Goal: Check status: Check status

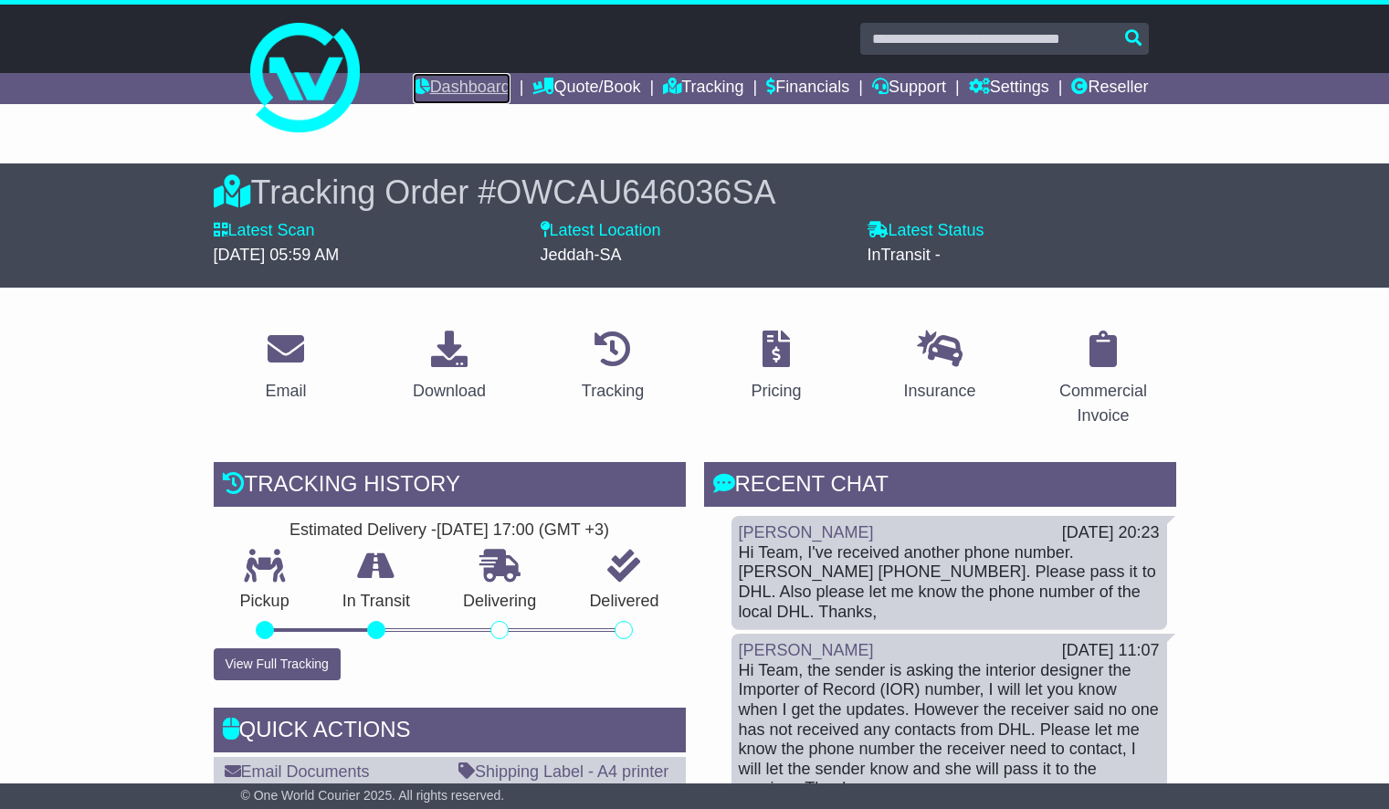
click at [454, 77] on link "Dashboard" at bounding box center [462, 88] width 98 height 31
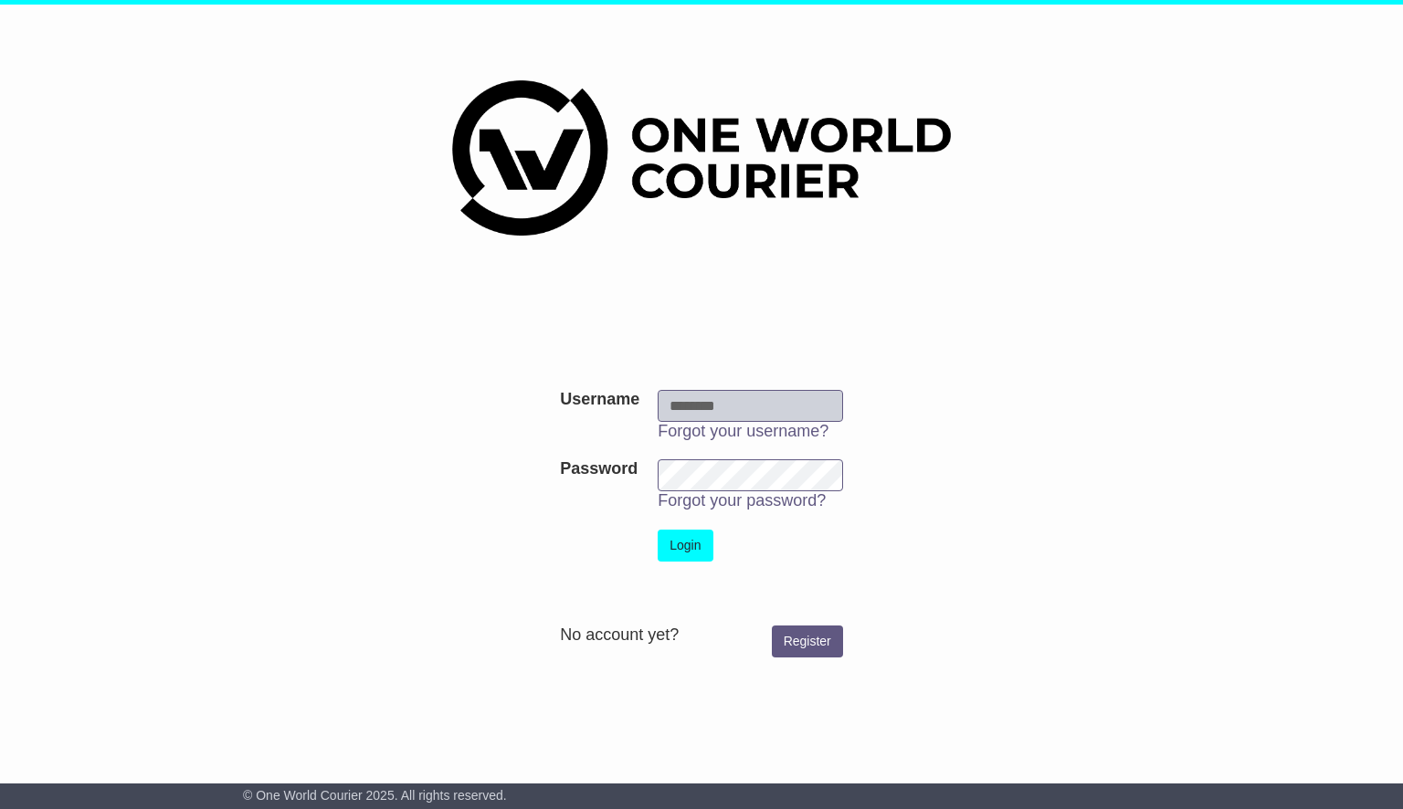
type input "**********"
click at [694, 554] on button "Login" at bounding box center [685, 546] width 55 height 32
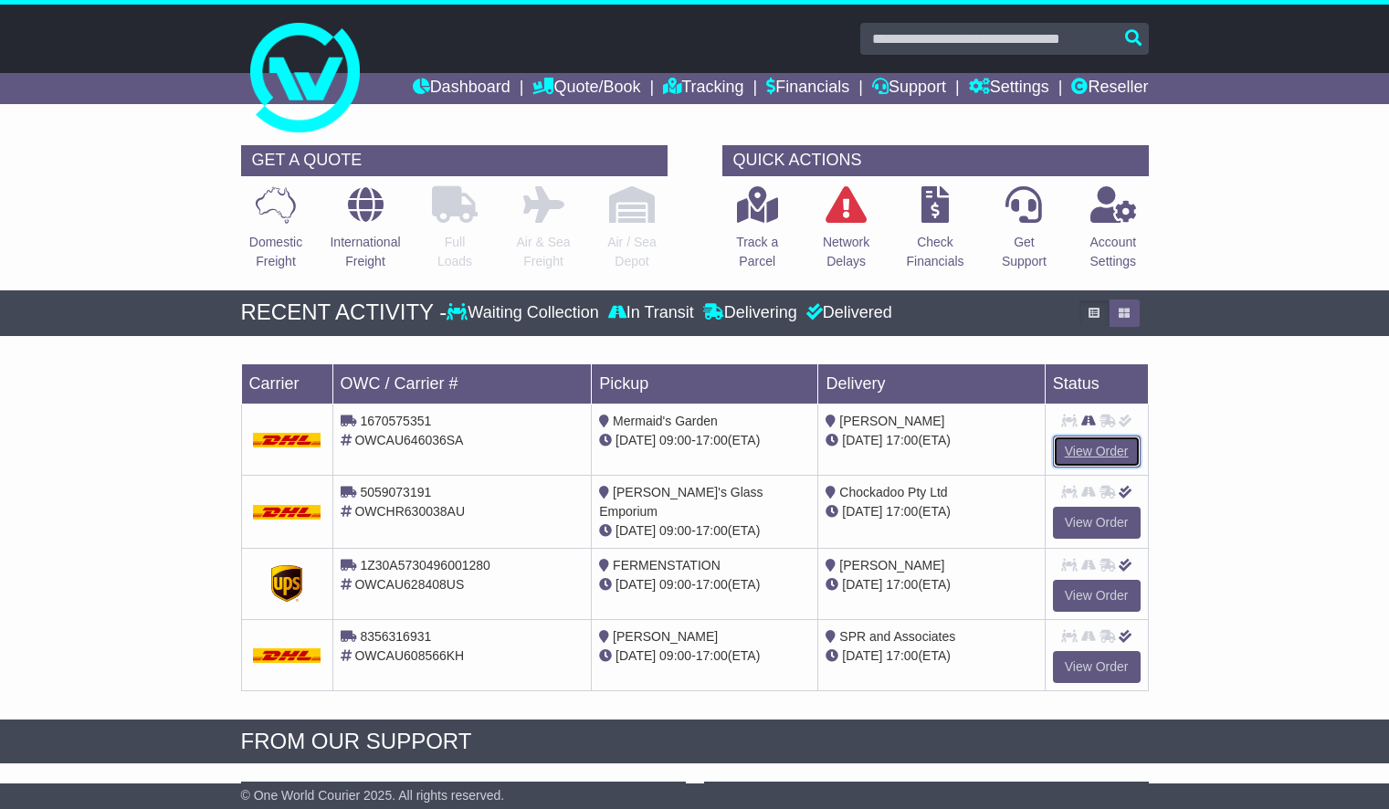
click at [1085, 456] on link "View Order" at bounding box center [1097, 452] width 88 height 32
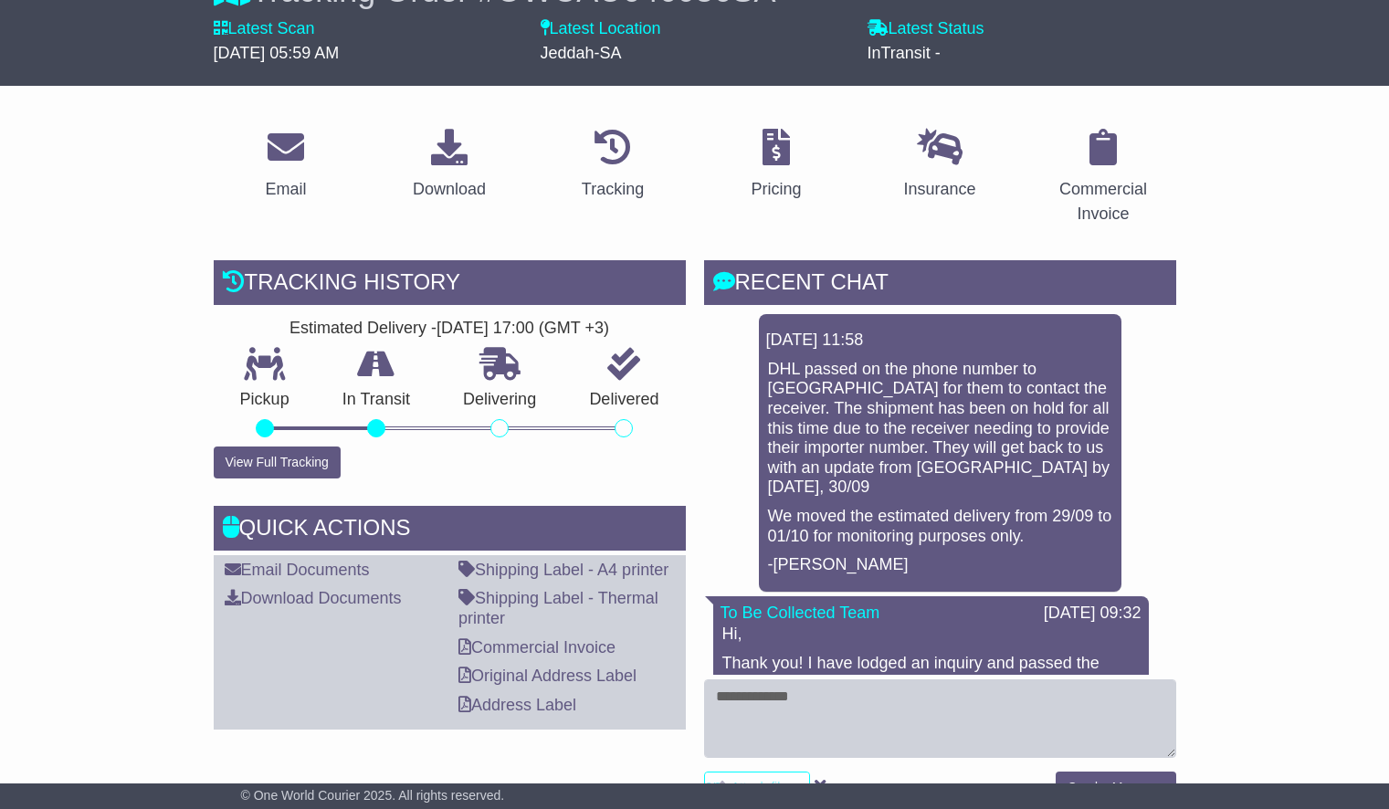
scroll to position [203, 0]
drag, startPoint x: 770, startPoint y: 366, endPoint x: 799, endPoint y: 364, distance: 29.3
click at [799, 364] on p "DHL passed on the phone number to Saudi Arabia for them to contact the receiver…" at bounding box center [940, 428] width 344 height 138
click at [782, 701] on textarea at bounding box center [940, 718] width 472 height 79
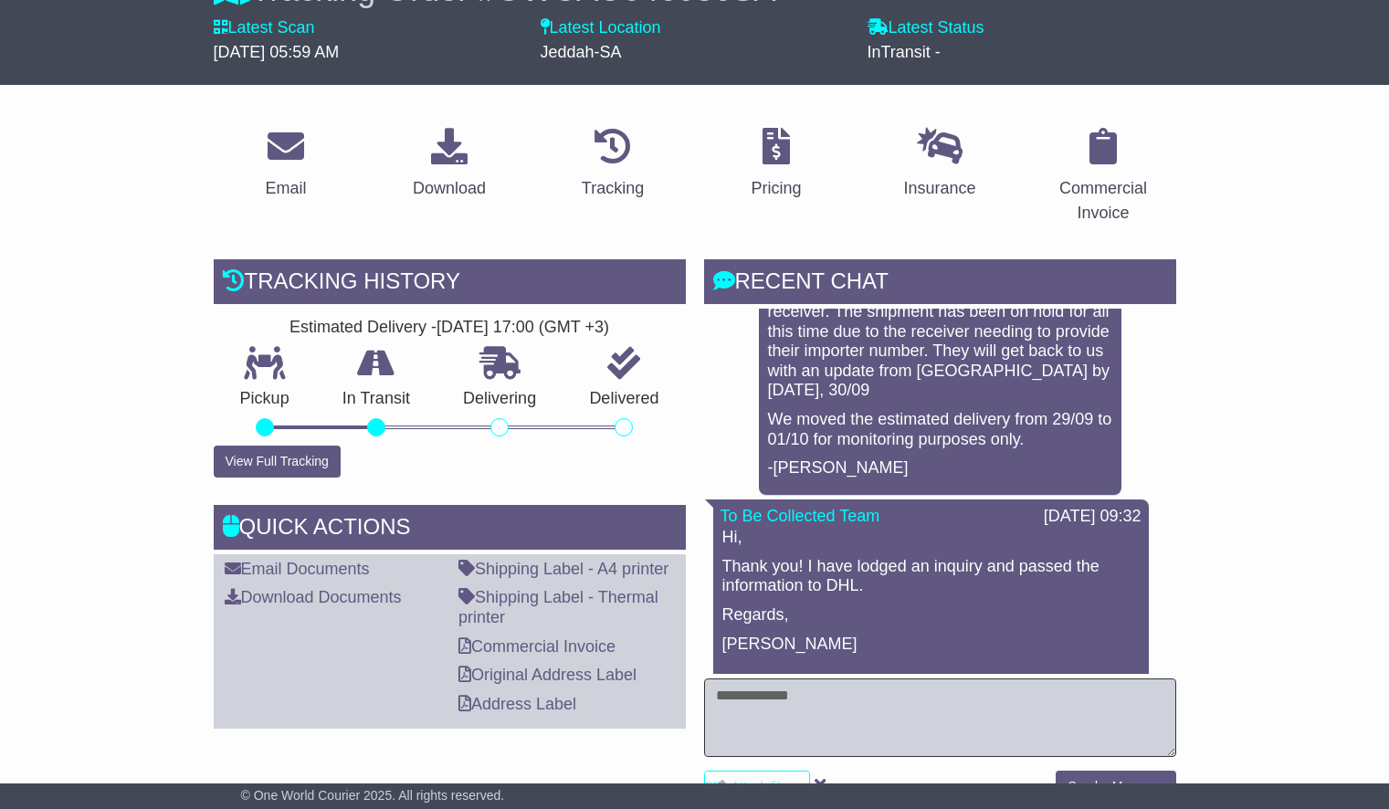
scroll to position [0, 0]
